Goal: Check status: Check status

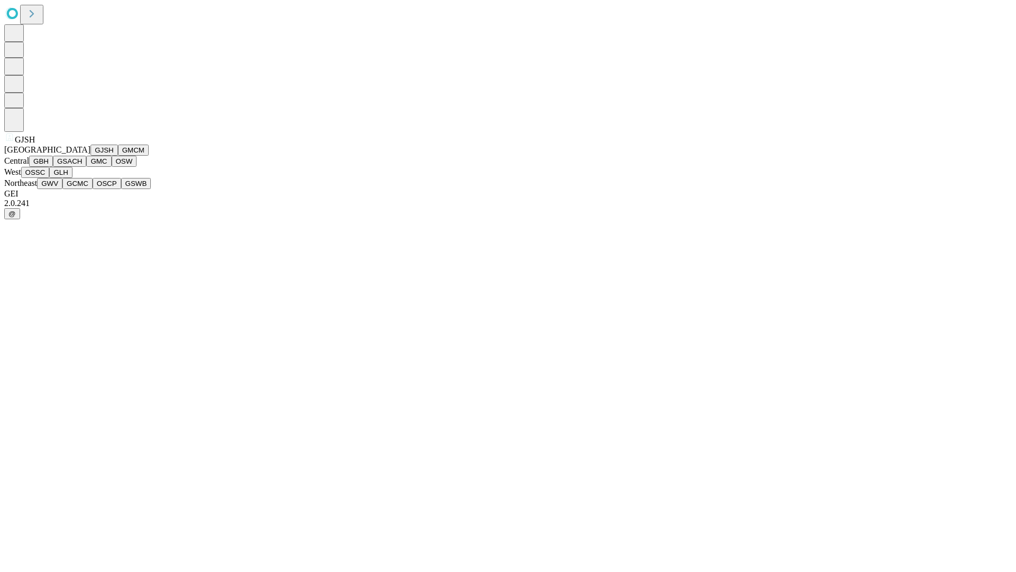
click at [90, 156] on button "GJSH" at bounding box center [104, 149] width 28 height 11
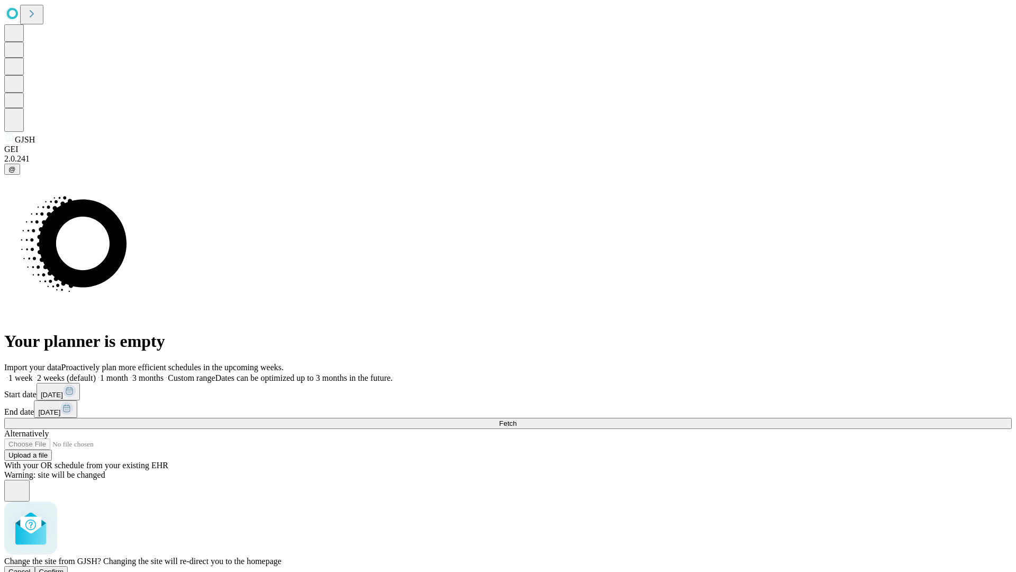
click at [64, 567] on span "Confirm" at bounding box center [51, 571] width 25 height 8
click at [128, 373] on label "1 month" at bounding box center [112, 377] width 32 height 9
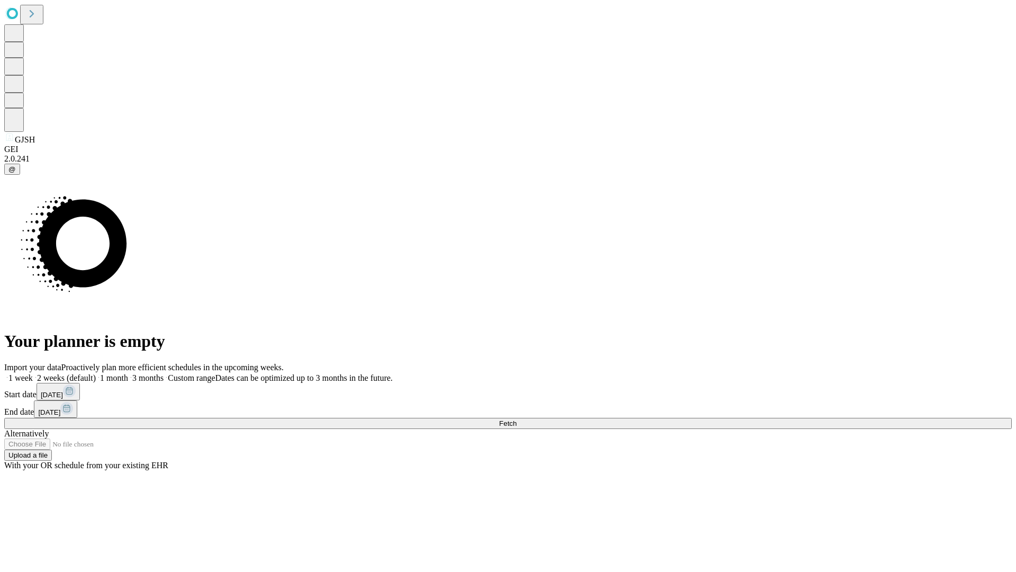
click at [516, 419] on span "Fetch" at bounding box center [507, 423] width 17 height 8
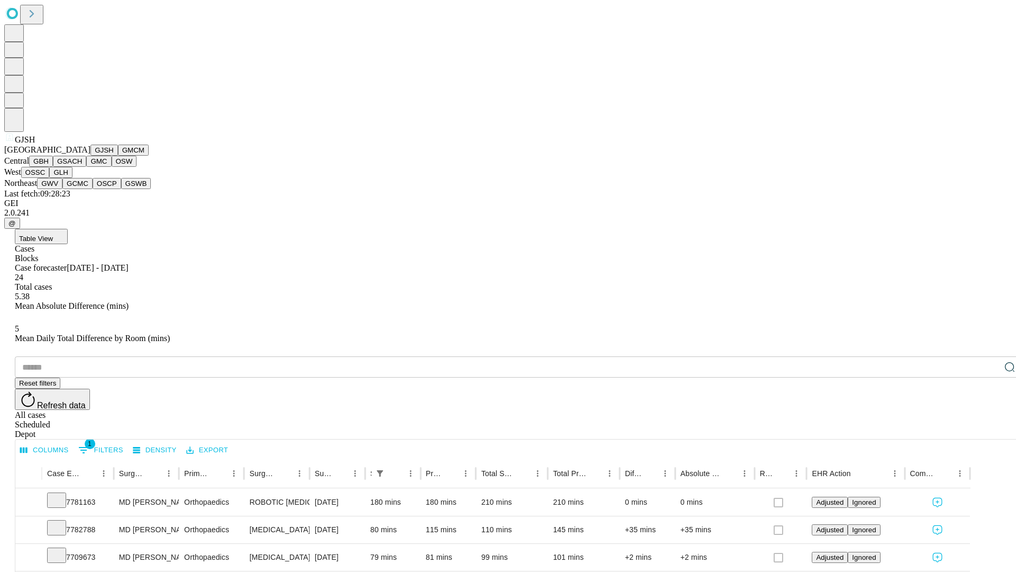
click at [118, 156] on button "GMCM" at bounding box center [133, 149] width 31 height 11
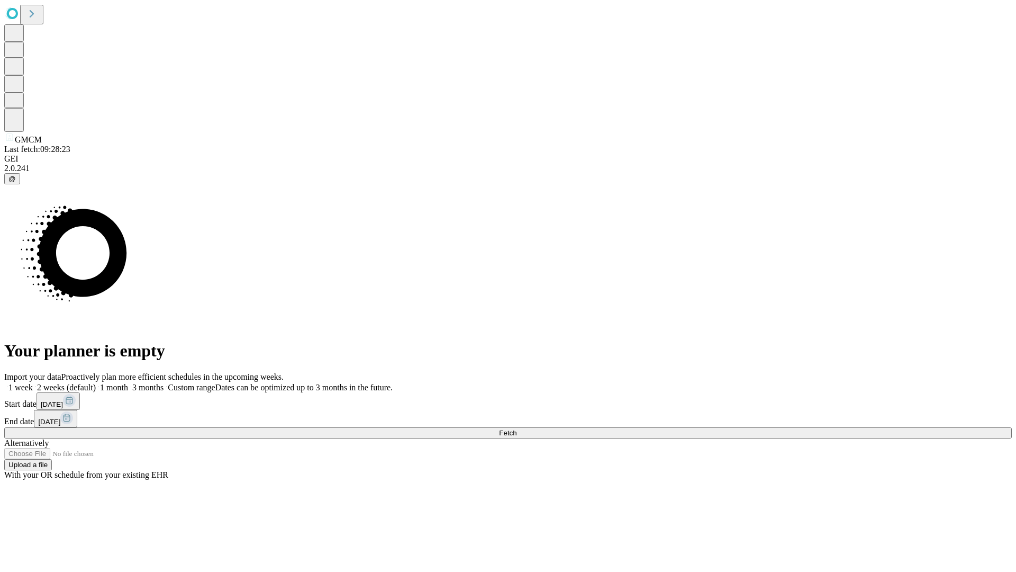
click at [128, 383] on label "1 month" at bounding box center [112, 387] width 32 height 9
click at [516, 429] on span "Fetch" at bounding box center [507, 433] width 17 height 8
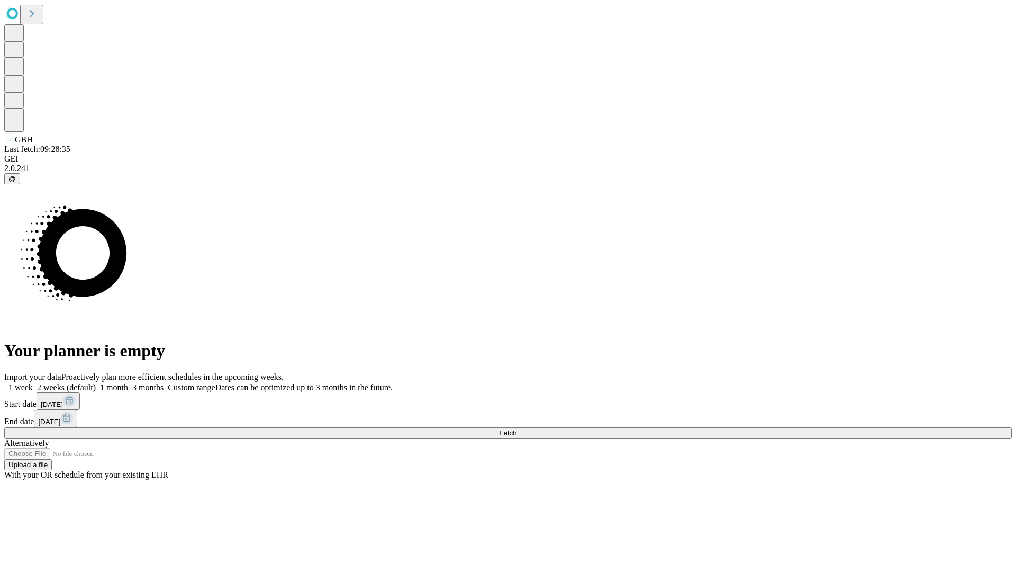
click at [128, 383] on label "1 month" at bounding box center [112, 387] width 32 height 9
click at [516, 429] on span "Fetch" at bounding box center [507, 433] width 17 height 8
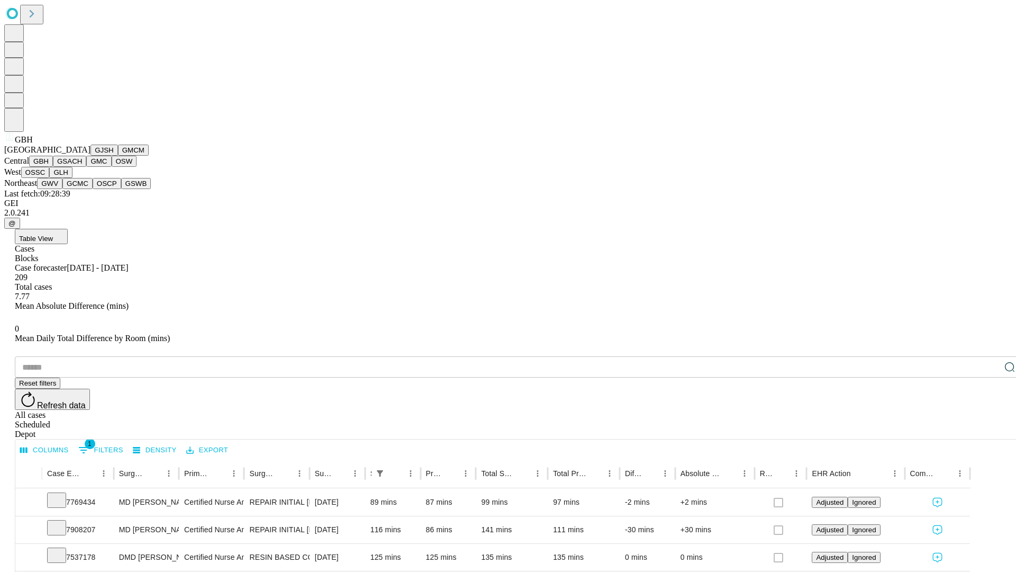
click at [82, 167] on button "GSACH" at bounding box center [69, 161] width 33 height 11
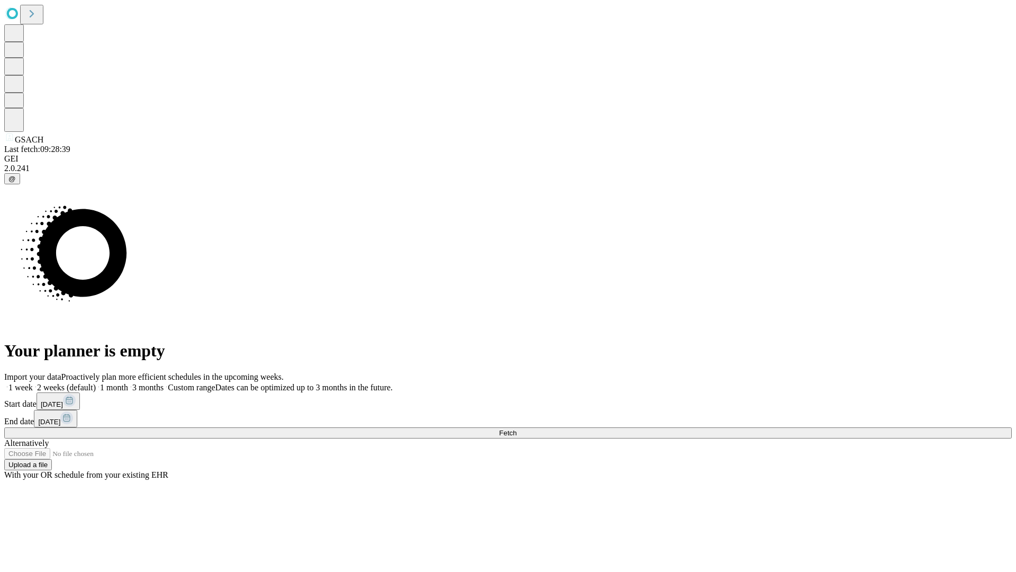
click at [516, 429] on span "Fetch" at bounding box center [507, 433] width 17 height 8
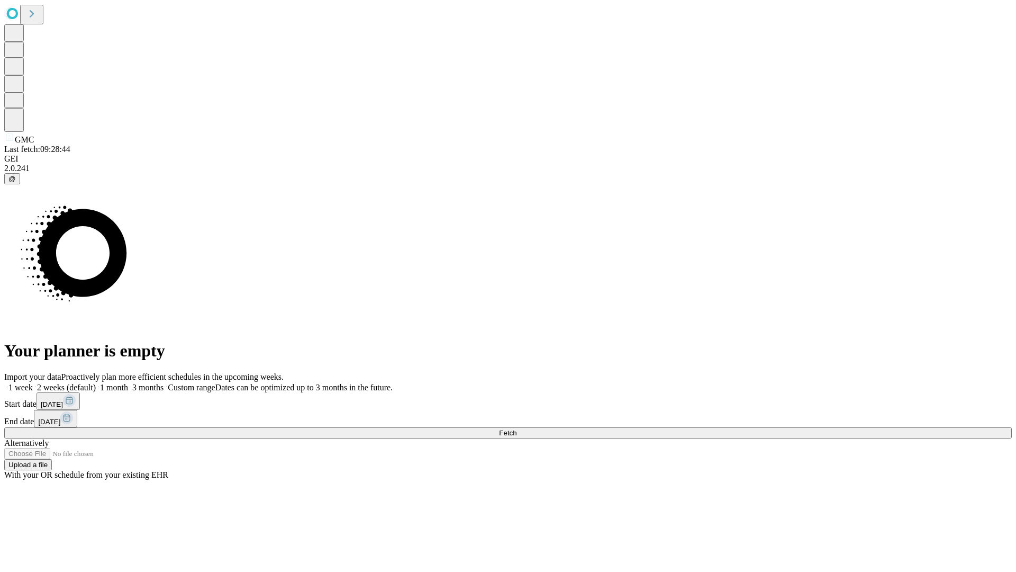
click at [516, 429] on span "Fetch" at bounding box center [507, 433] width 17 height 8
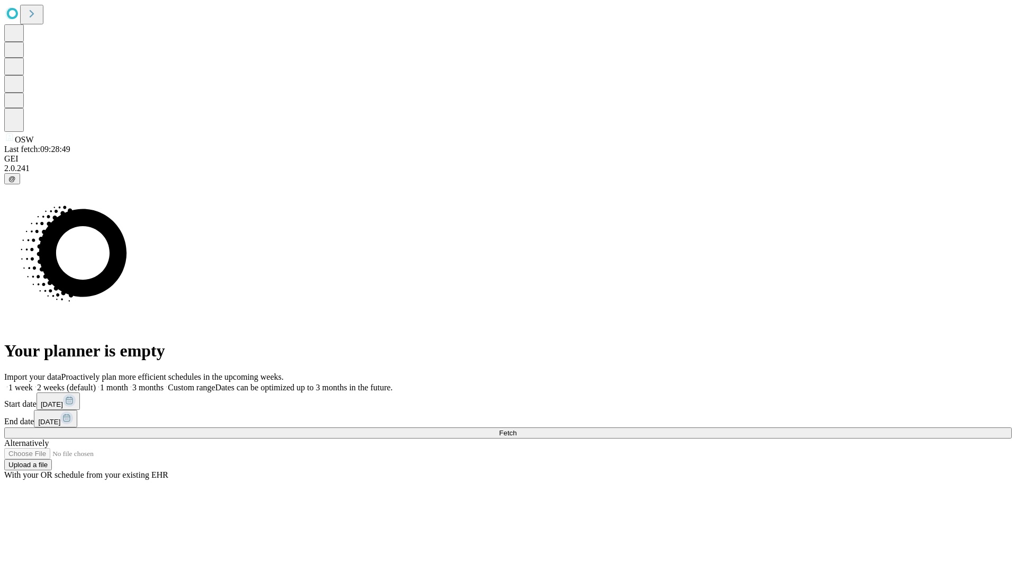
click at [128, 383] on label "1 month" at bounding box center [112, 387] width 32 height 9
click at [516, 429] on span "Fetch" at bounding box center [507, 433] width 17 height 8
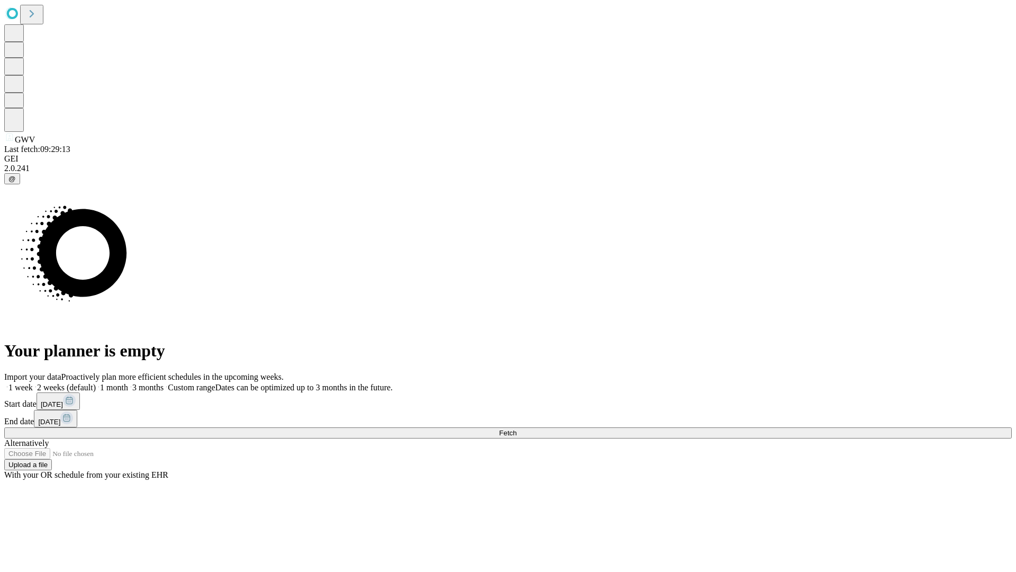
click at [128, 383] on label "1 month" at bounding box center [112, 387] width 32 height 9
click at [516, 429] on span "Fetch" at bounding box center [507, 433] width 17 height 8
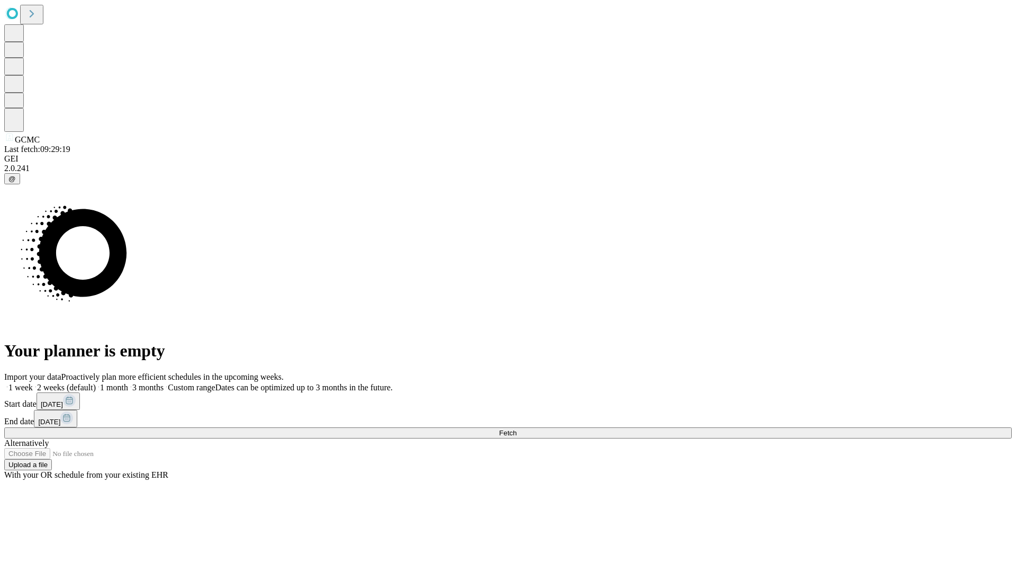
click at [128, 383] on label "1 month" at bounding box center [112, 387] width 32 height 9
click at [516, 429] on span "Fetch" at bounding box center [507, 433] width 17 height 8
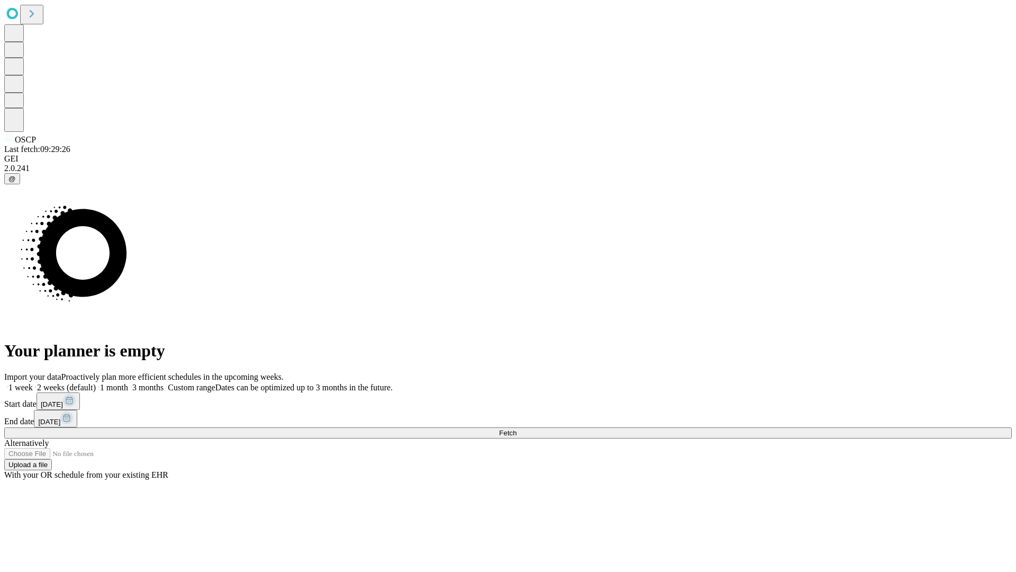
click at [128, 383] on label "1 month" at bounding box center [112, 387] width 32 height 9
click at [516, 429] on span "Fetch" at bounding box center [507, 433] width 17 height 8
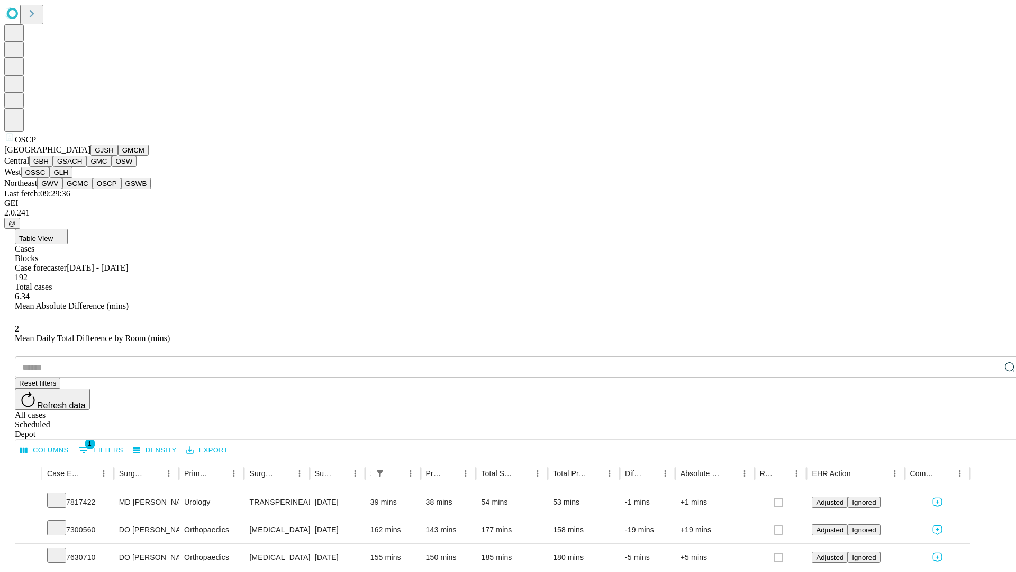
click at [121, 189] on button "GSWB" at bounding box center [136, 183] width 30 height 11
